Goal: Task Accomplishment & Management: Use online tool/utility

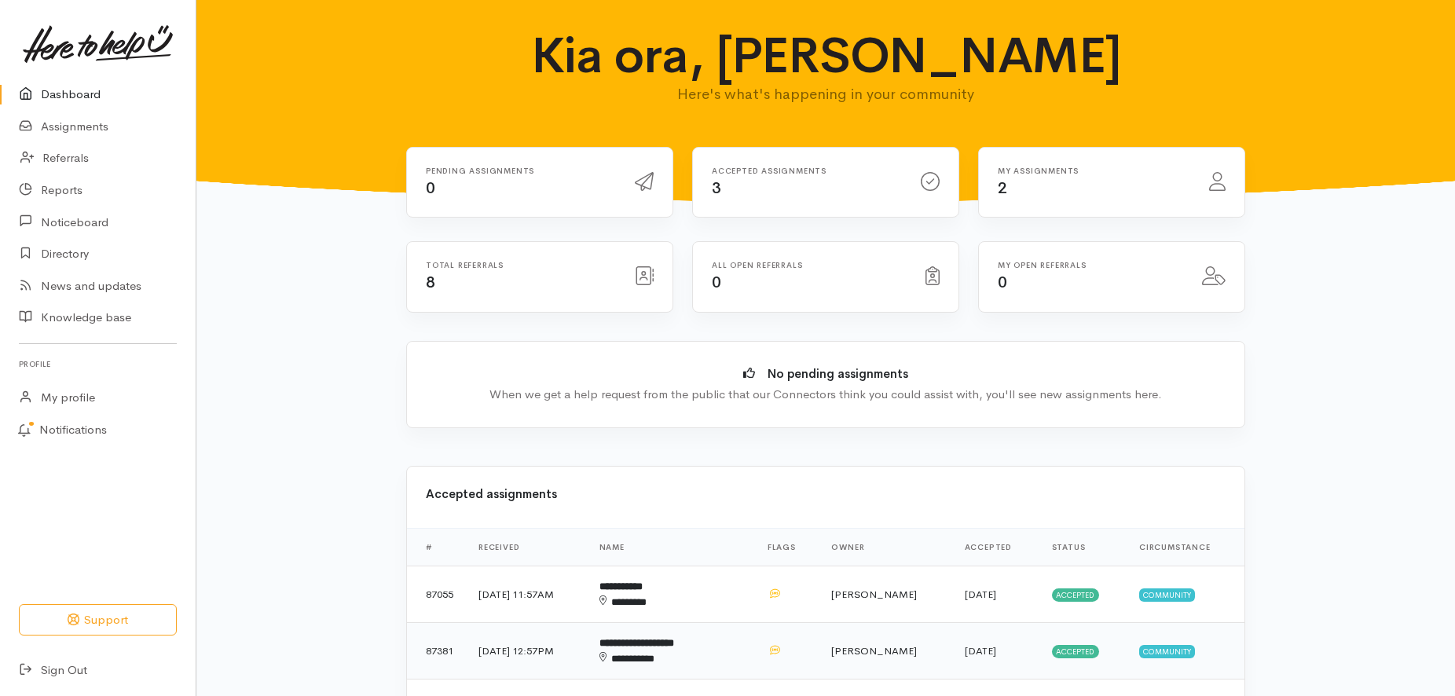
scroll to position [160, 0]
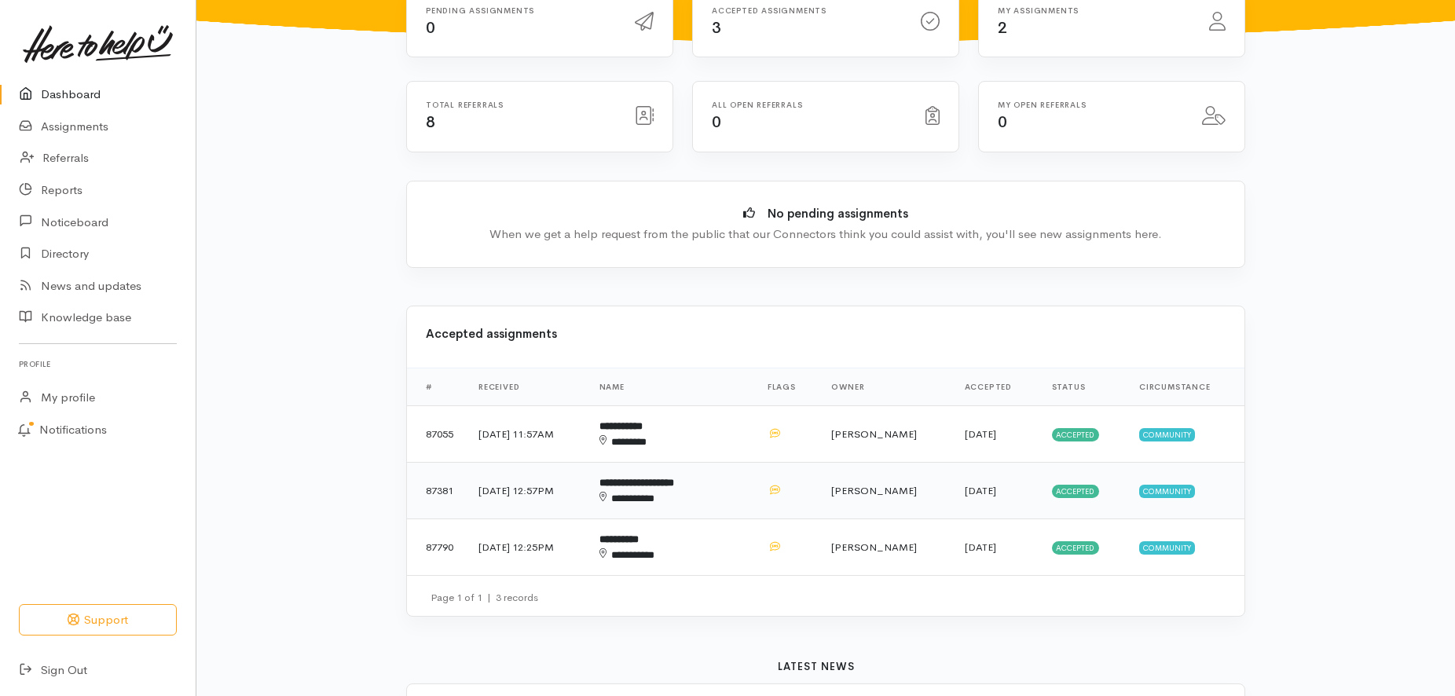
click at [674, 483] on b "**********" at bounding box center [637, 483] width 75 height 10
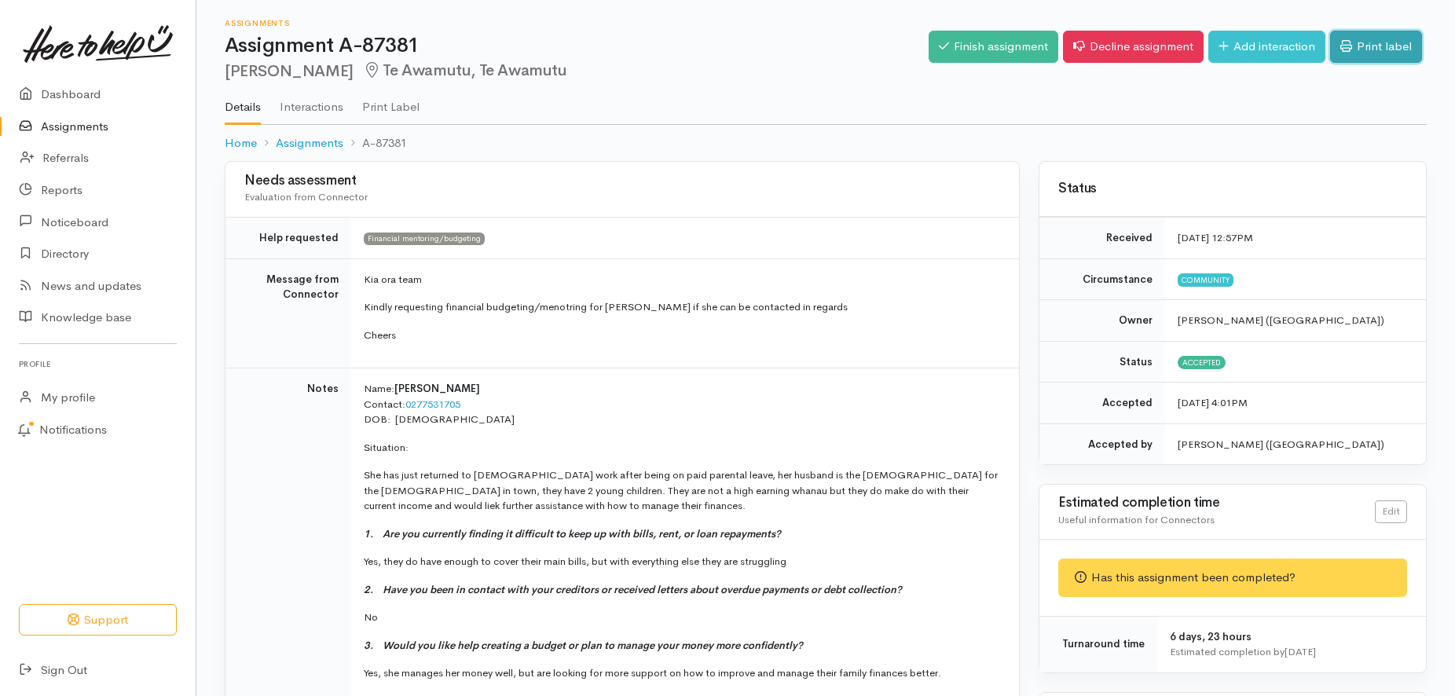
click at [1374, 40] on link "Print label" at bounding box center [1376, 47] width 92 height 32
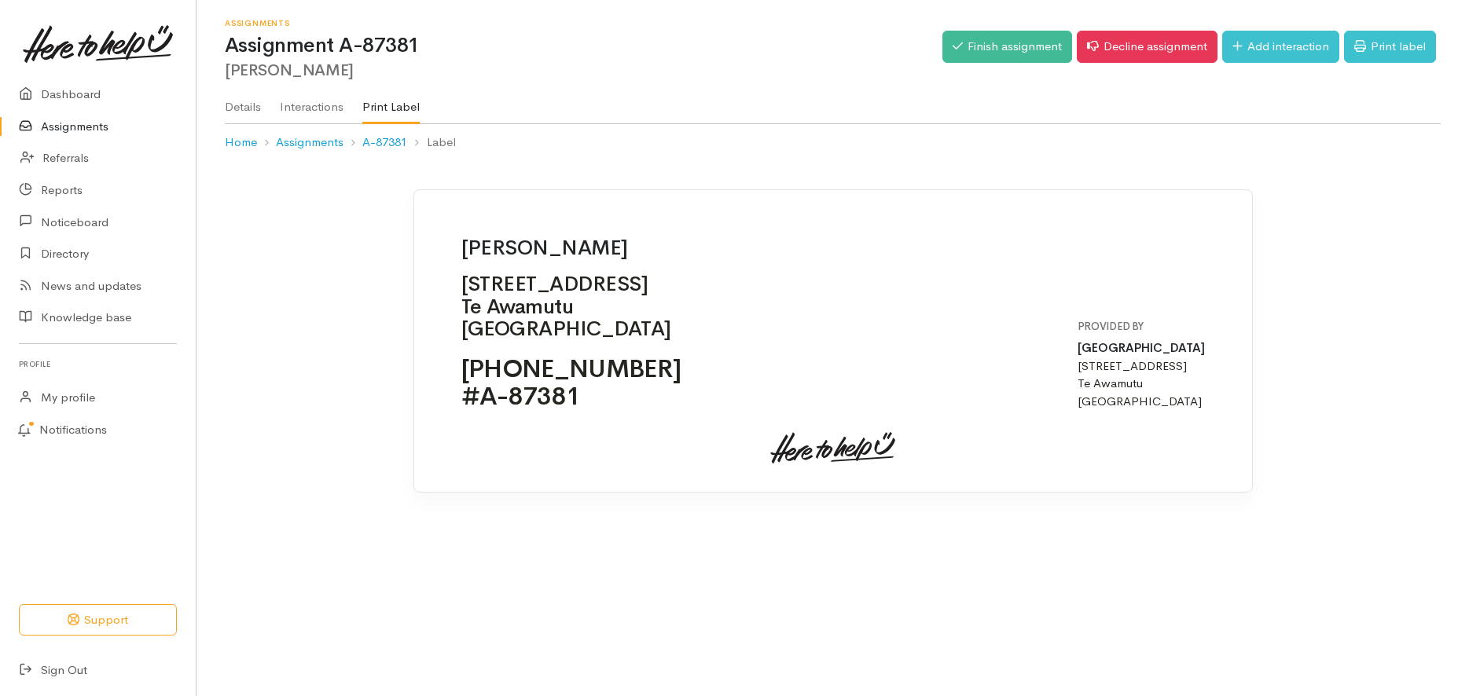
drag, startPoint x: 466, startPoint y: 283, endPoint x: 618, endPoint y: 291, distance: 151.9
click at [618, 291] on p "[STREET_ADDRESS]" at bounding box center [571, 307] width 220 height 68
copy p "[STREET_ADDRESS]"
click at [50, 89] on link "Dashboard" at bounding box center [98, 95] width 196 height 32
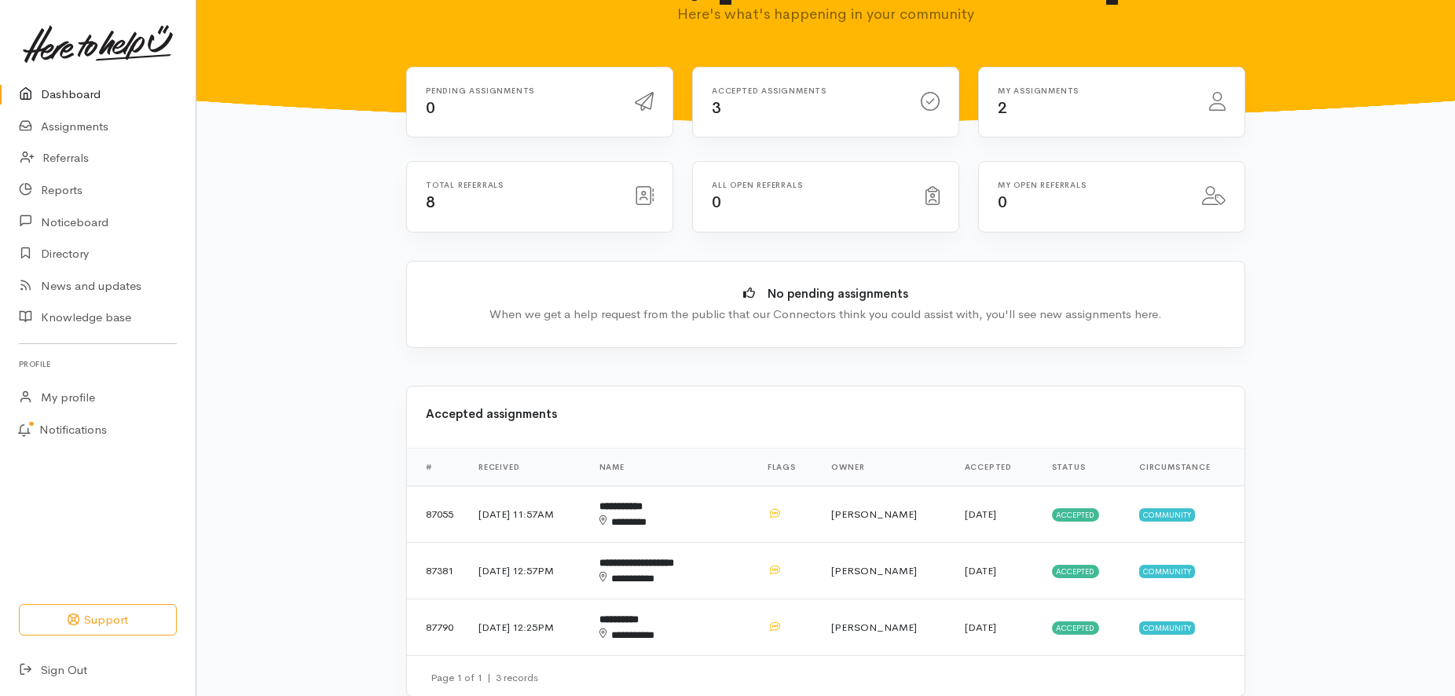
scroll to position [240, 0]
